Goal: Task Accomplishment & Management: Manage account settings

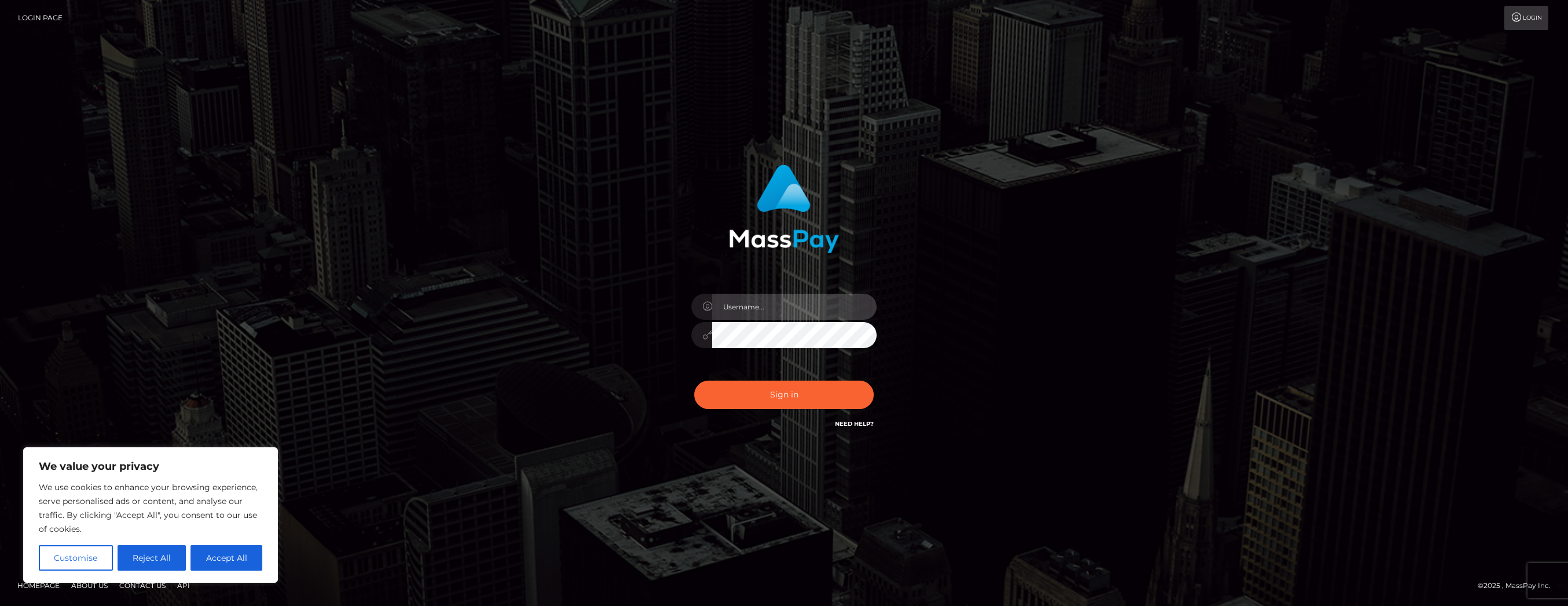
click at [822, 316] on input "text" at bounding box center [794, 307] width 164 height 26
type input "[EMAIL_ADDRESS][DOMAIN_NAME]"
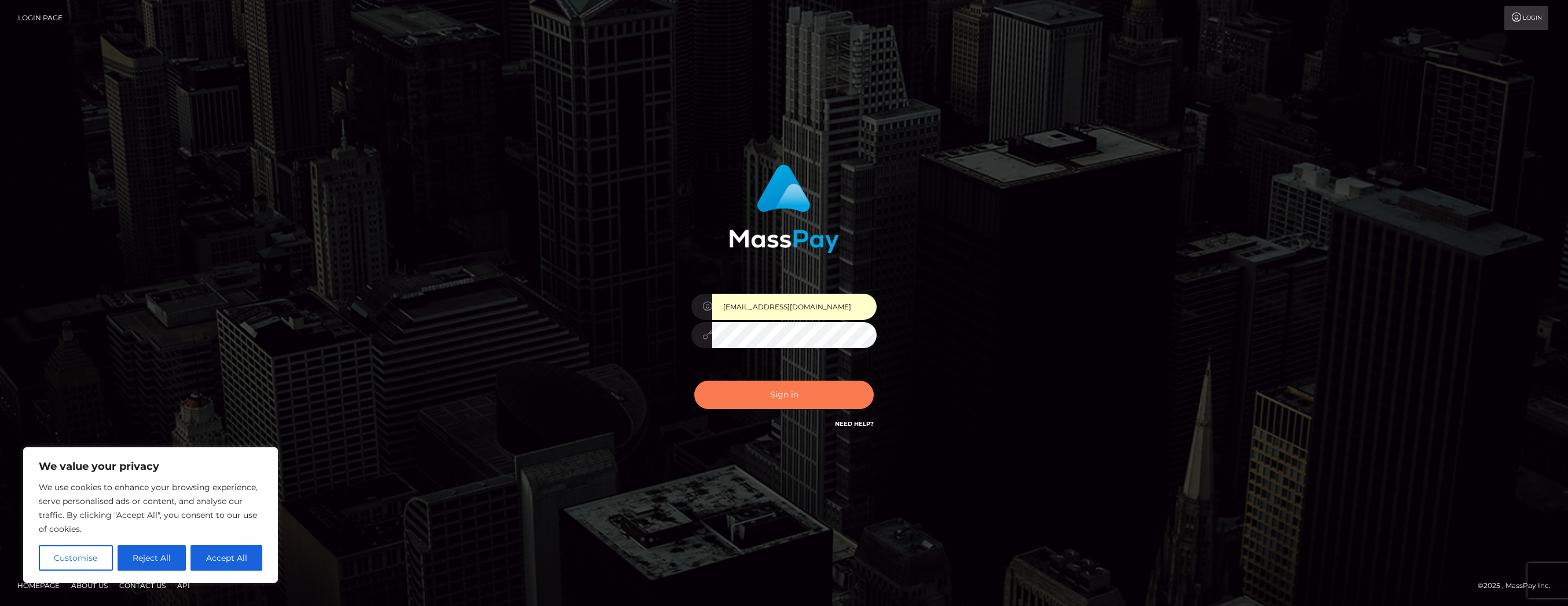
click at [808, 388] on button "Sign in" at bounding box center [784, 395] width 180 height 29
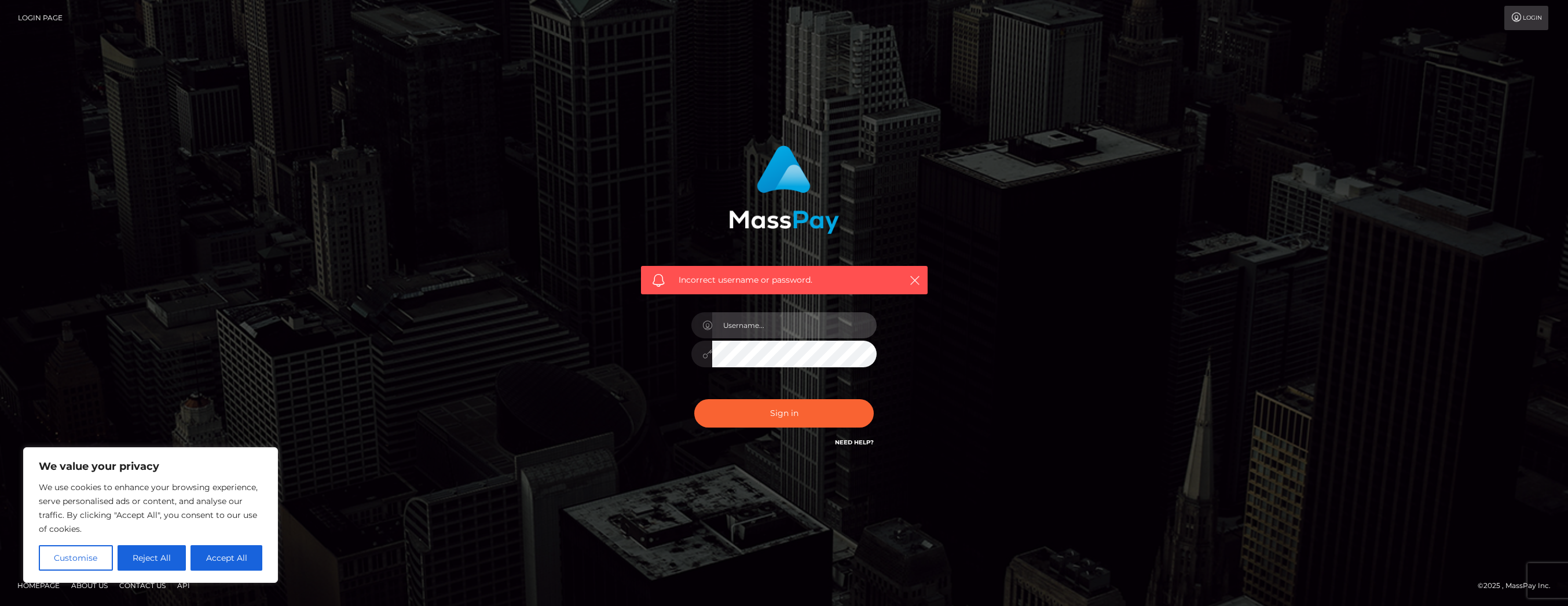
click at [763, 315] on input "text" at bounding box center [794, 325] width 164 height 26
